Goal: Check status

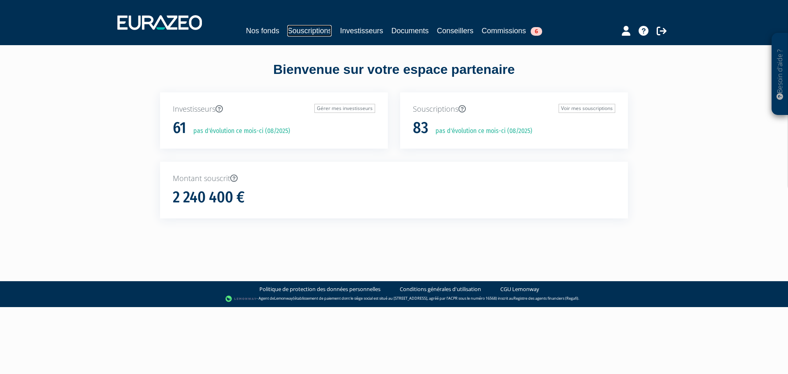
click at [293, 30] on link "Souscriptions" at bounding box center [309, 30] width 44 height 11
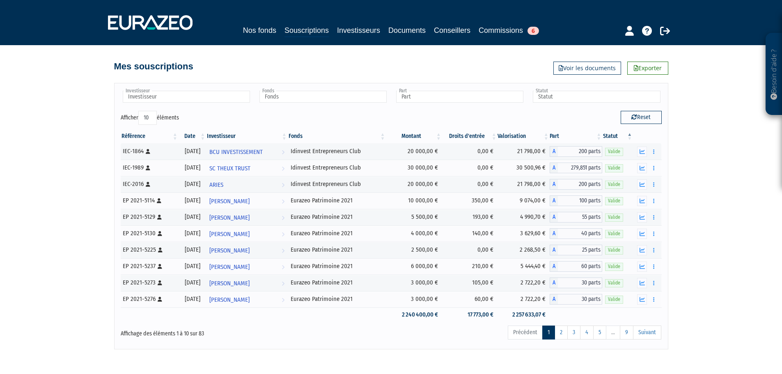
click at [200, 132] on th "Date" at bounding box center [193, 136] width 28 height 14
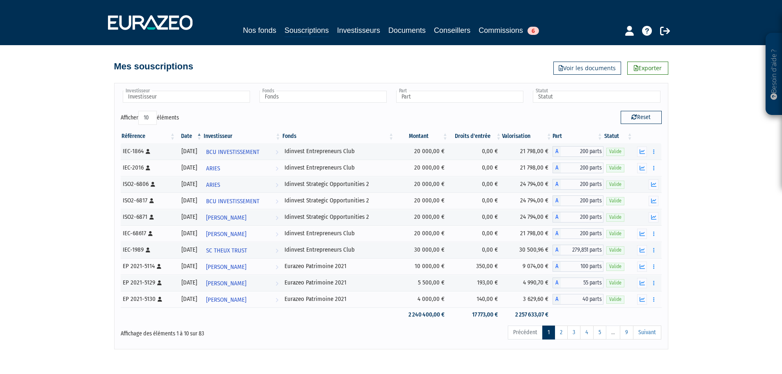
click at [200, 132] on th "Date" at bounding box center [189, 136] width 27 height 14
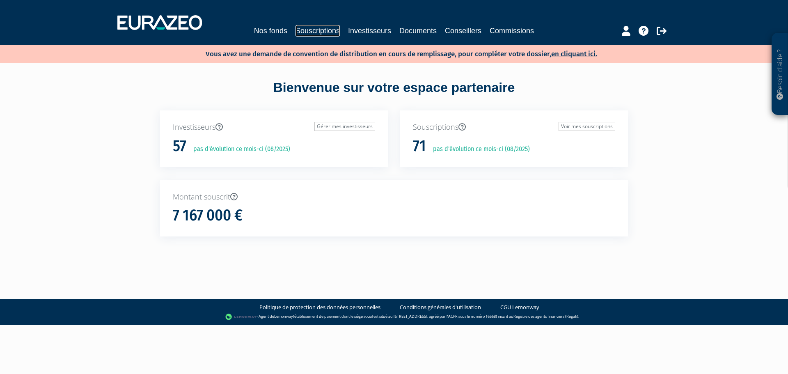
click at [313, 30] on link "Souscriptions" at bounding box center [318, 30] width 44 height 11
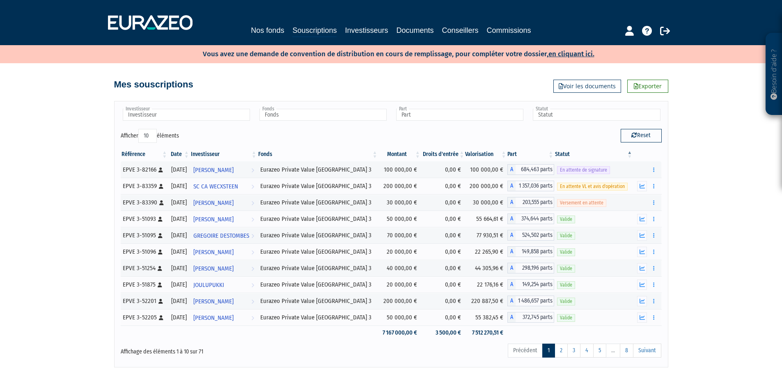
click at [186, 154] on th "Date" at bounding box center [179, 154] width 22 height 14
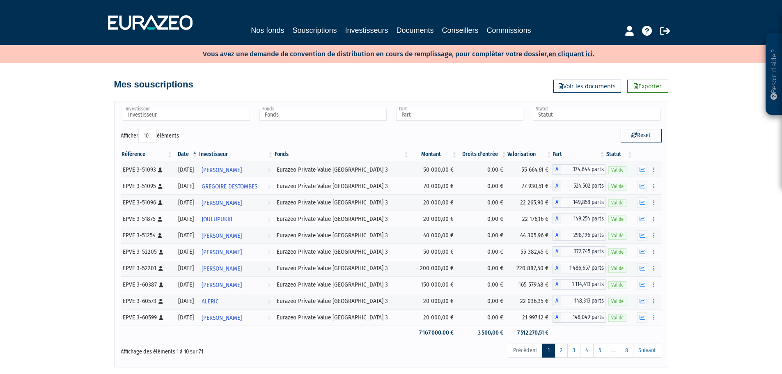
click at [197, 153] on th "Date" at bounding box center [185, 154] width 25 height 14
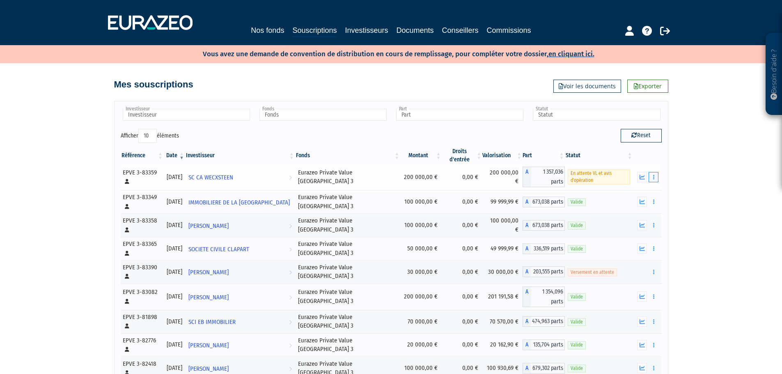
click at [655, 175] on icon "button" at bounding box center [653, 177] width 1 height 5
click at [482, 169] on td "200 000,00 €" at bounding box center [502, 177] width 40 height 26
